Goal: Transaction & Acquisition: Obtain resource

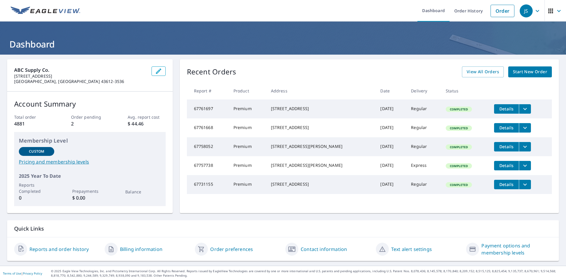
click at [522, 129] on icon "filesDropdownBtn-67761668" at bounding box center [525, 127] width 7 height 7
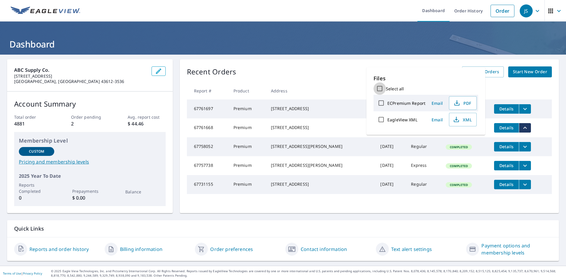
click at [379, 88] on input "Select all" at bounding box center [380, 88] width 12 height 12
checkbox input "true"
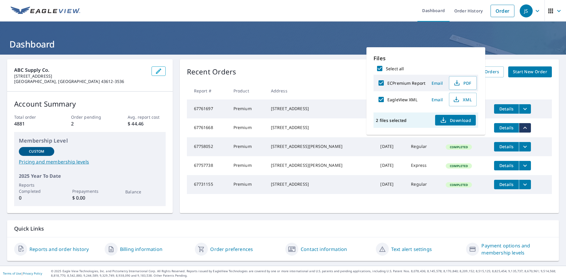
click at [458, 120] on span "Download" at bounding box center [455, 120] width 31 height 7
click at [399, 82] on label "ECPremium Report" at bounding box center [407, 83] width 38 height 6
click at [388, 82] on input "ECPremium Report" at bounding box center [381, 83] width 12 height 12
checkbox input "false"
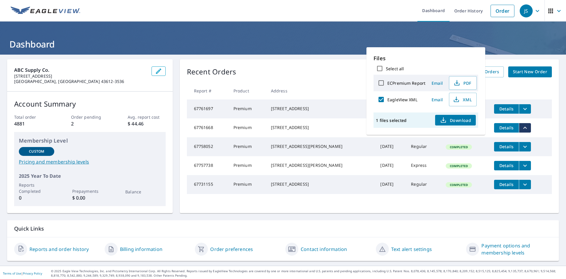
click at [392, 84] on label "ECPremium Report" at bounding box center [407, 83] width 38 height 6
click at [388, 84] on input "ECPremium Report" at bounding box center [381, 83] width 12 height 12
checkbox input "true"
click at [395, 101] on label "EagleView XML" at bounding box center [403, 100] width 30 height 6
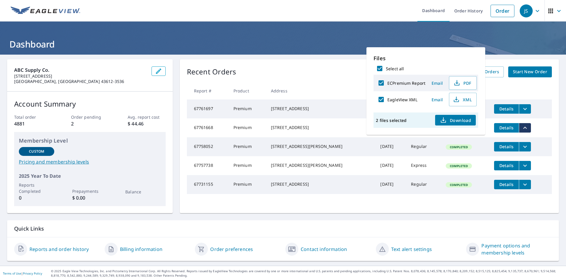
click at [388, 101] on input "EagleView XML" at bounding box center [381, 99] width 12 height 12
checkbox input "false"
click at [440, 85] on span "Email" at bounding box center [437, 83] width 14 height 6
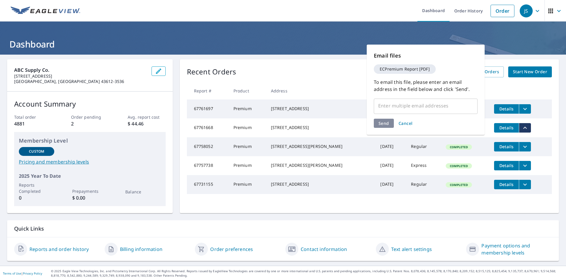
click at [405, 107] on input "text" at bounding box center [422, 105] width 90 height 11
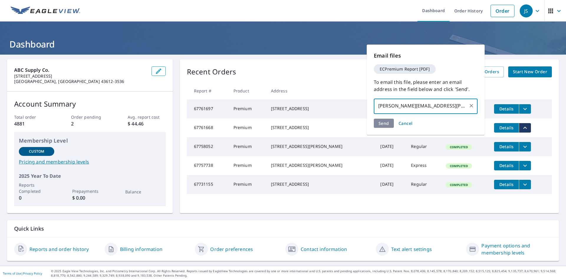
type input "[PERSON_NAME][EMAIL_ADDRESS][PERSON_NAME][DOMAIN_NAME]"
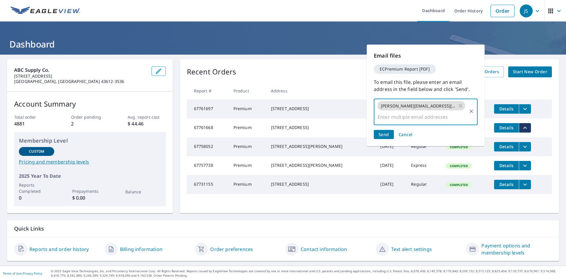
click at [387, 132] on span "Send" at bounding box center [384, 135] width 11 height 6
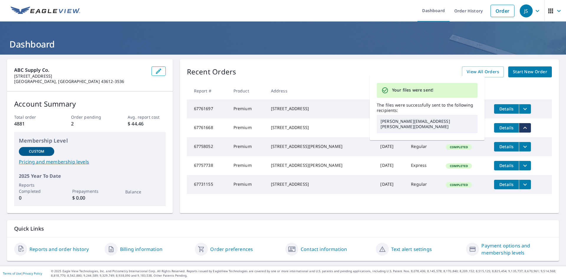
click at [550, 96] on div "Recent Orders View All Orders Start New Order Report # Product Address Date Del…" at bounding box center [369, 136] width 379 height 154
